Goal: Navigation & Orientation: Find specific page/section

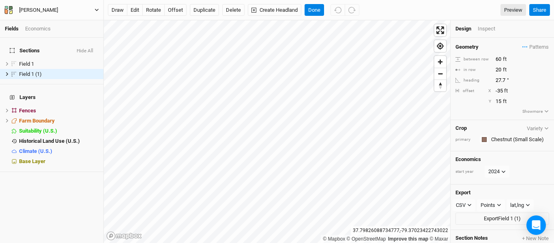
click at [95, 9] on icon "button" at bounding box center [97, 10] width 4 height 2
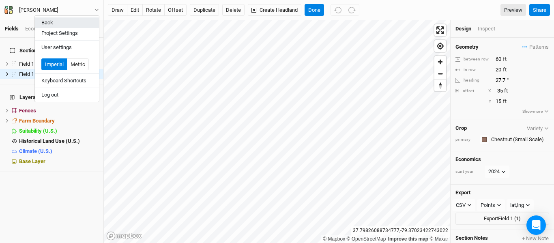
click at [50, 19] on button "Back" at bounding box center [67, 22] width 64 height 11
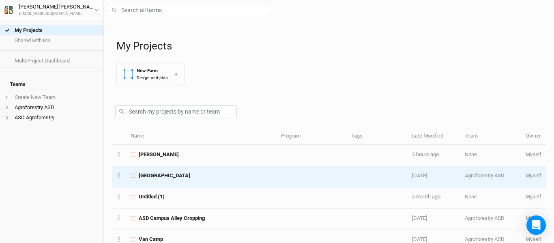
click at [194, 175] on div "[GEOGRAPHIC_DATA]" at bounding box center [201, 175] width 141 height 7
click at [194, 175] on div "My Projects Shared with Me Multi Project Dashboard Teams + Create New Team Agro…" at bounding box center [277, 121] width 554 height 243
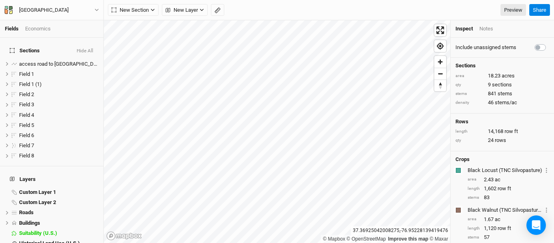
click at [331, 12] on div "New Section Grid Line Keyline Beta Upload New Layer Custom Contours Utilities H…" at bounding box center [317, 10] width 418 height 12
click at [96, 10] on icon "button" at bounding box center [97, 10] width 4 height 2
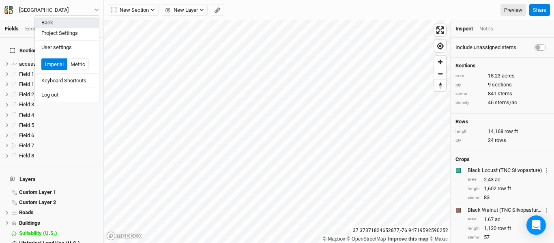
click at [66, 21] on button "Back" at bounding box center [67, 22] width 64 height 11
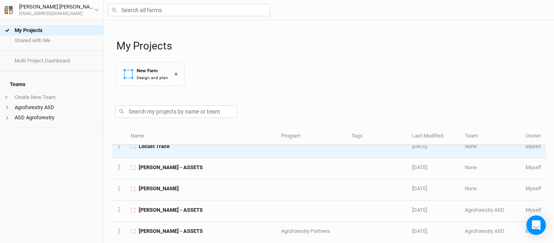
scroll to position [162, 0]
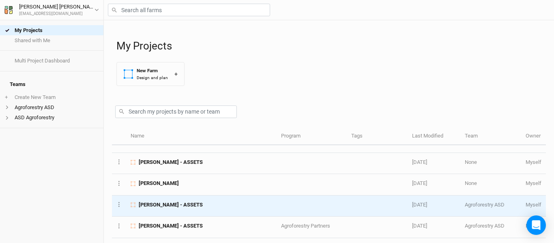
click at [221, 206] on div "[PERSON_NAME] - ASSETS" at bounding box center [201, 204] width 141 height 7
